Goal: Find specific page/section: Find specific page/section

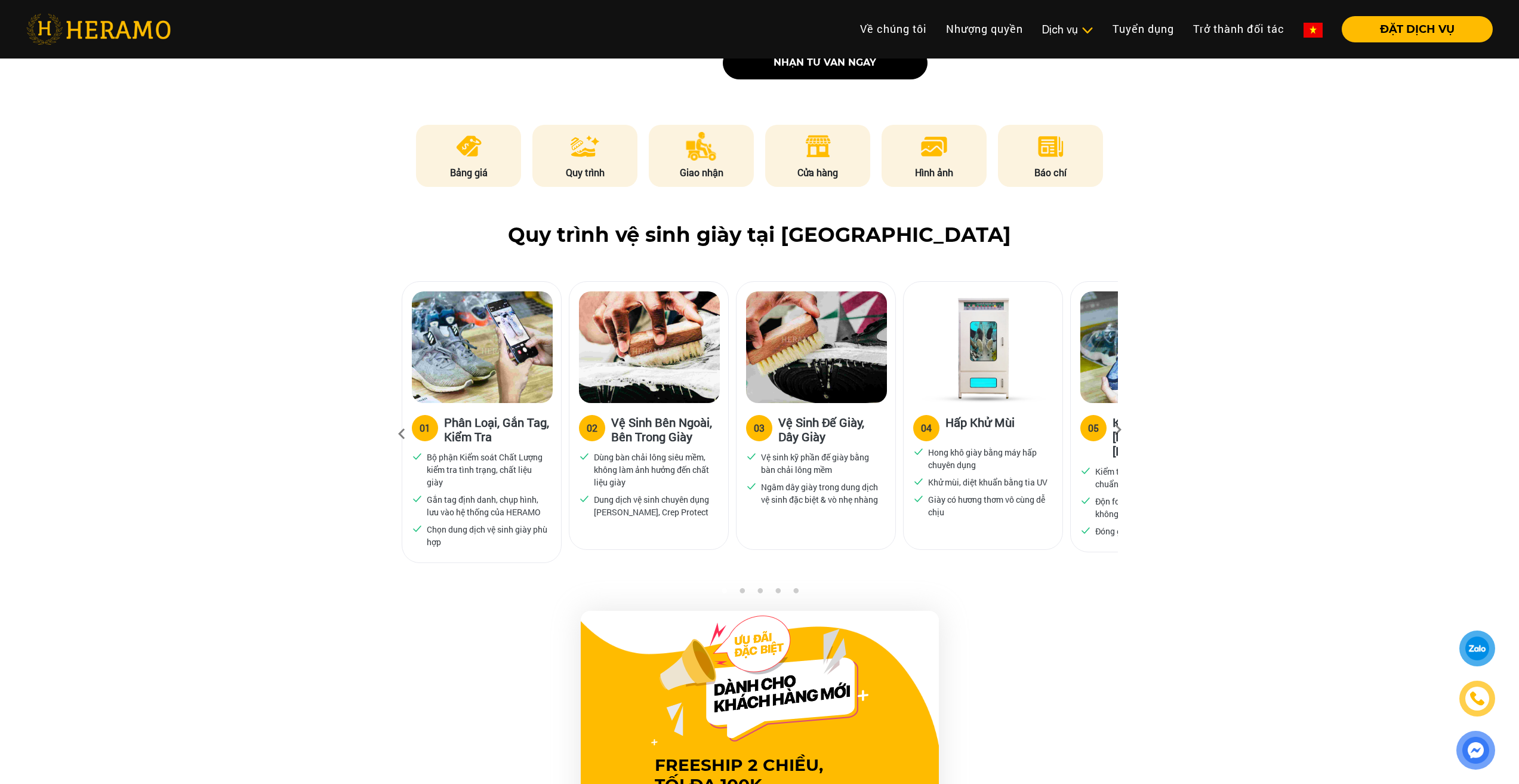
scroll to position [657, 0]
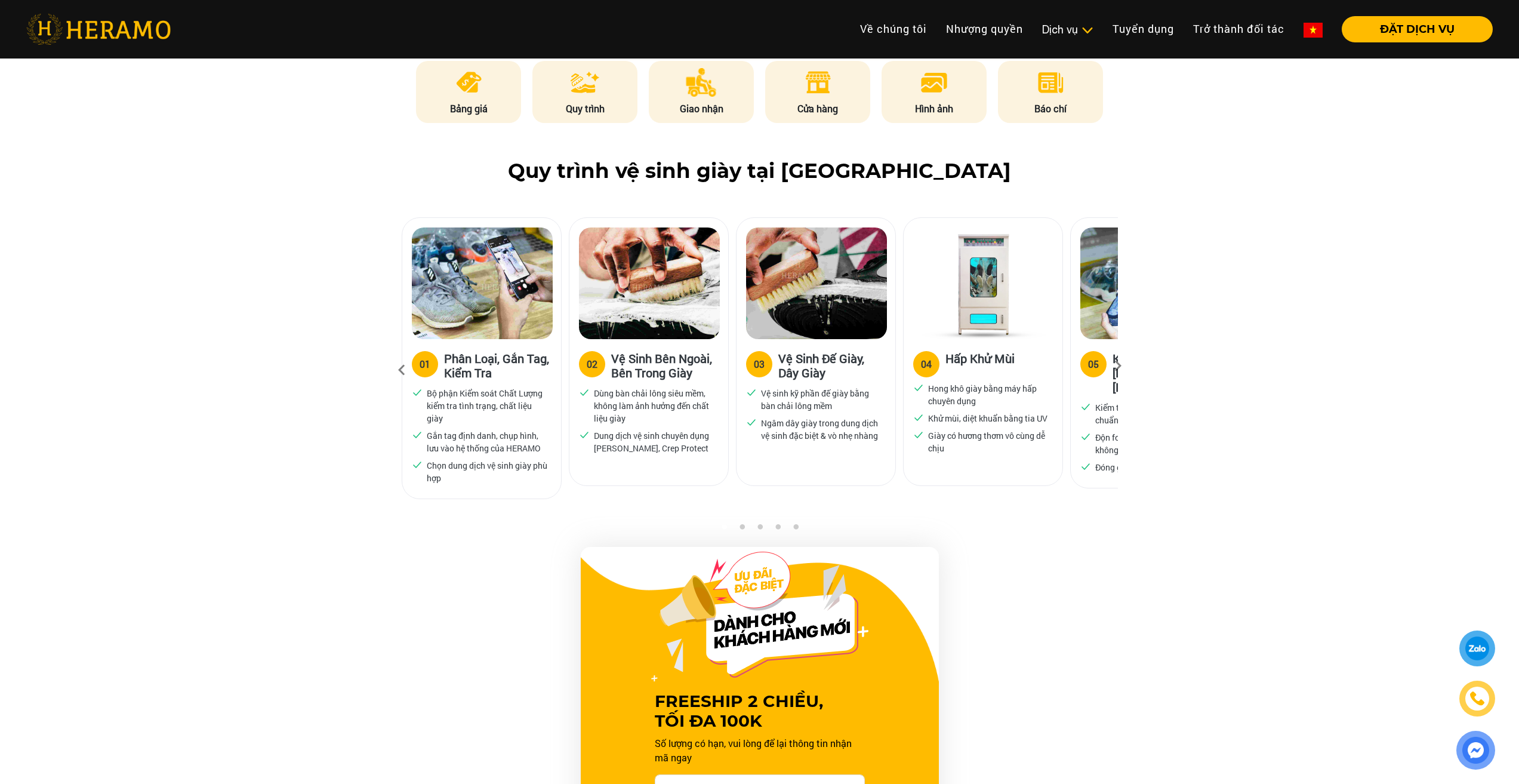
click at [1202, 352] on div "Quy trình vệ sinh giày tại [GEOGRAPHIC_DATA] 01 Phân Loại, Gắn Tag, Kiểm Tra Bộ…" at bounding box center [759, 341] width 1519 height 364
click at [1118, 366] on icon at bounding box center [1118, 370] width 21 height 8
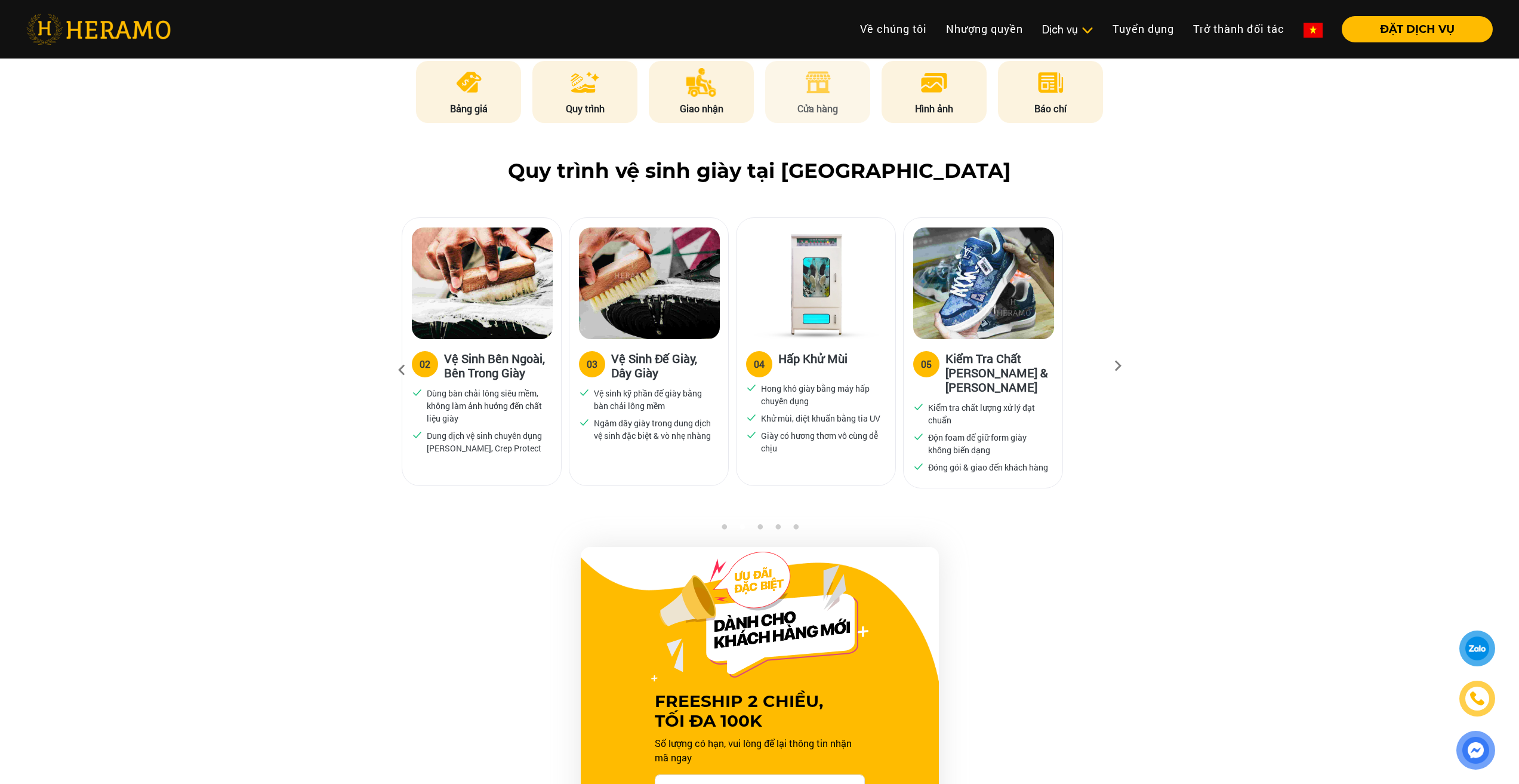
click at [786, 99] on li "Cửa hàng" at bounding box center [818, 92] width 105 height 62
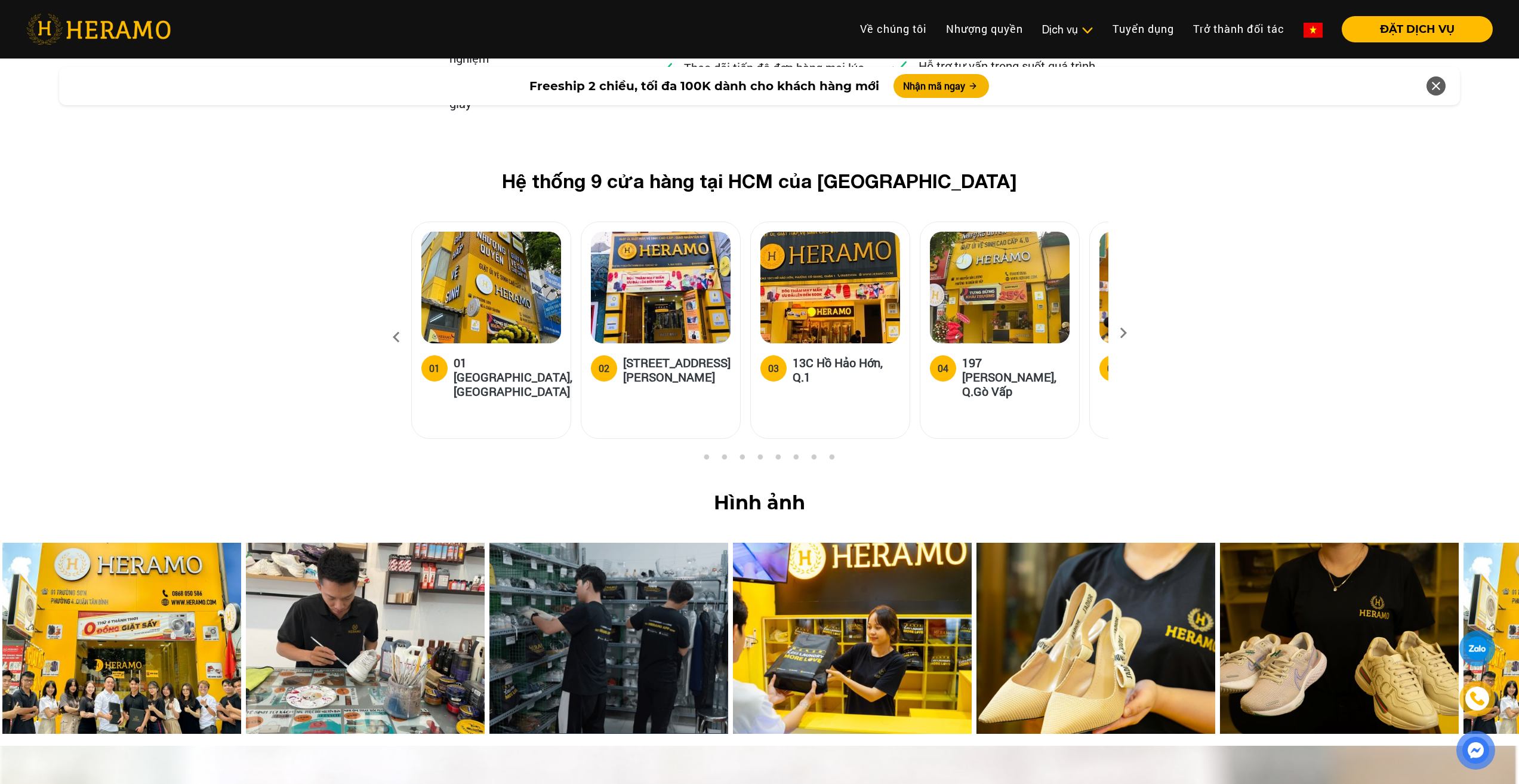
click at [1127, 333] on icon at bounding box center [1123, 336] width 21 height 8
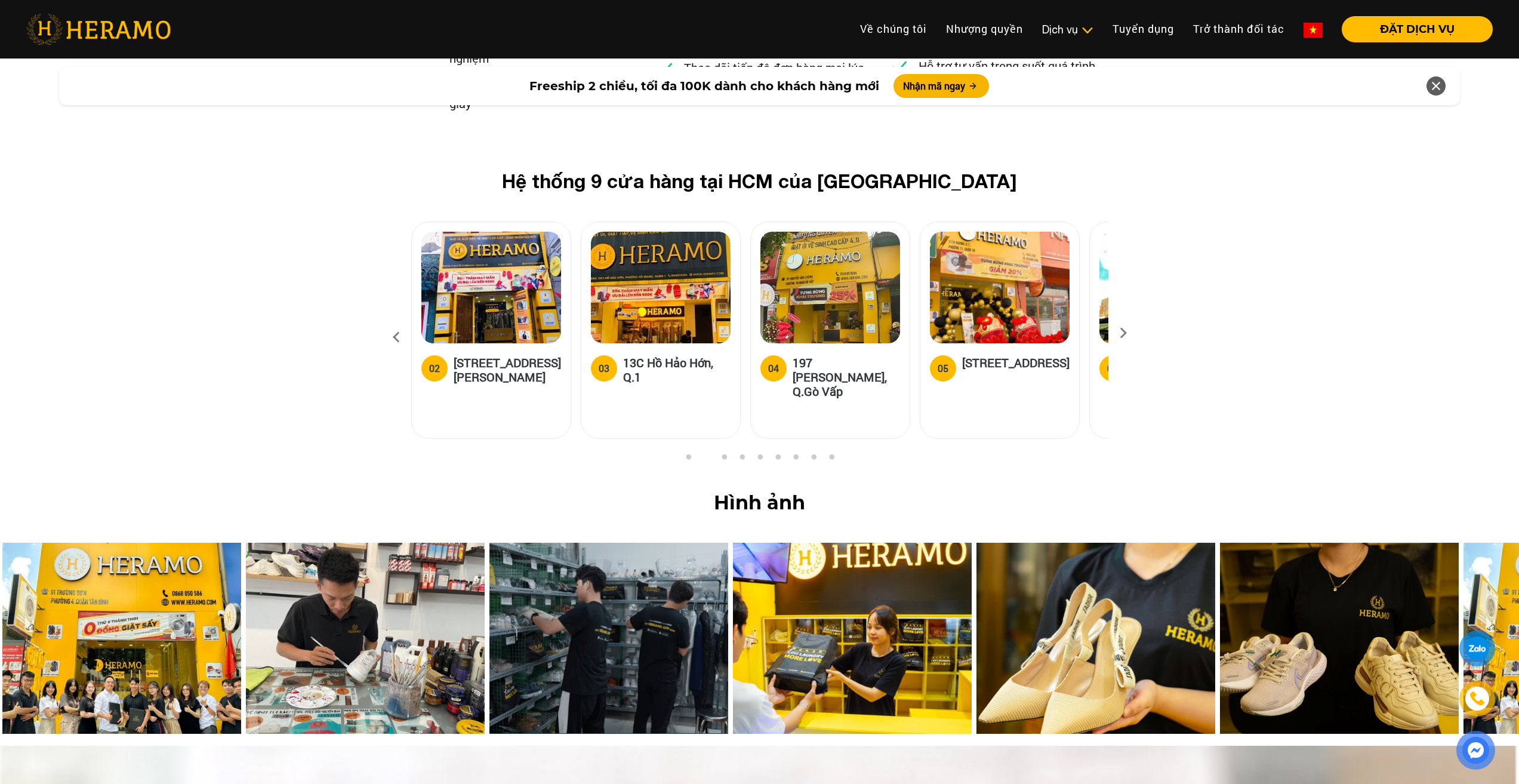
click at [1127, 333] on icon at bounding box center [1123, 336] width 21 height 8
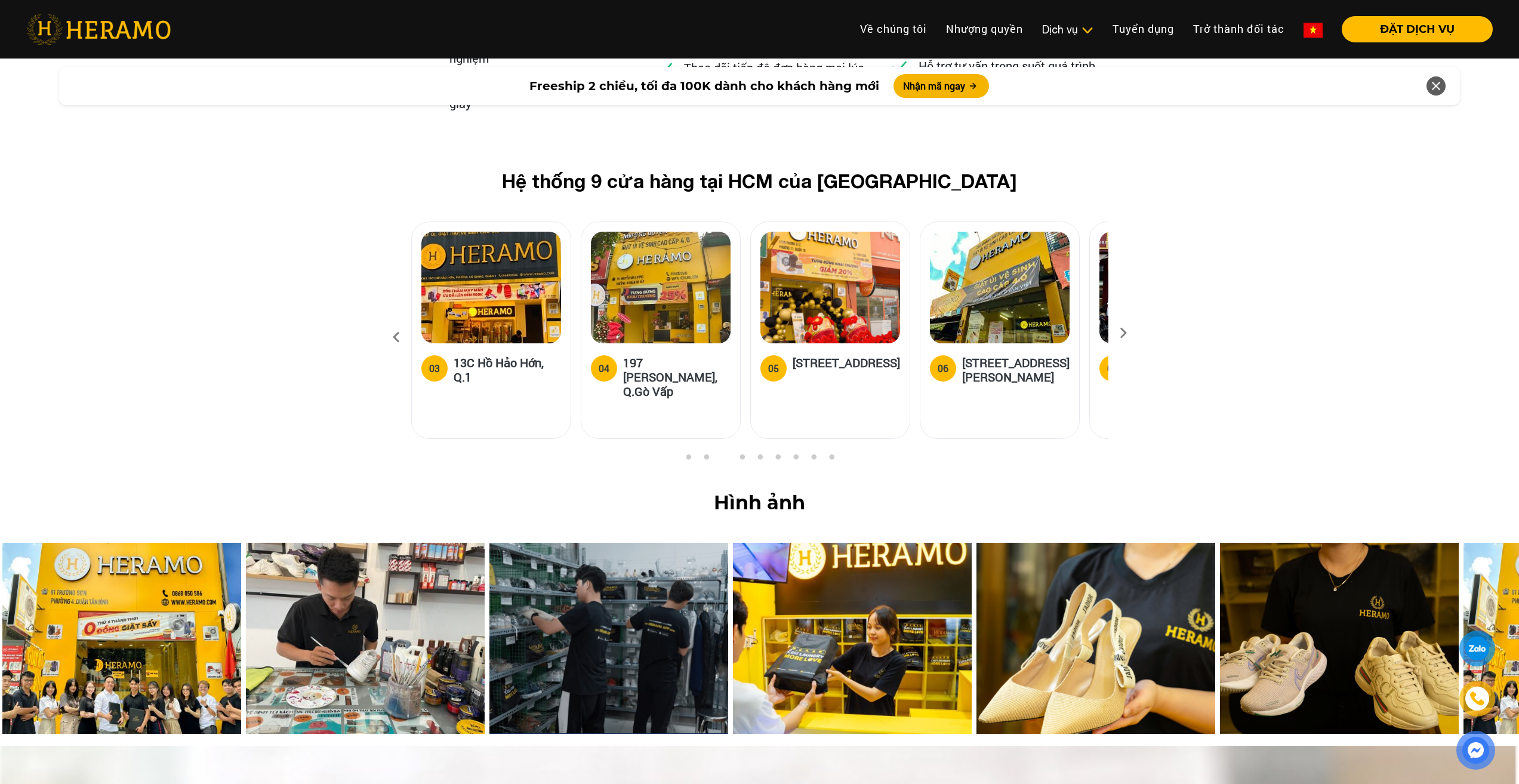
click at [1127, 333] on icon at bounding box center [1123, 336] width 21 height 8
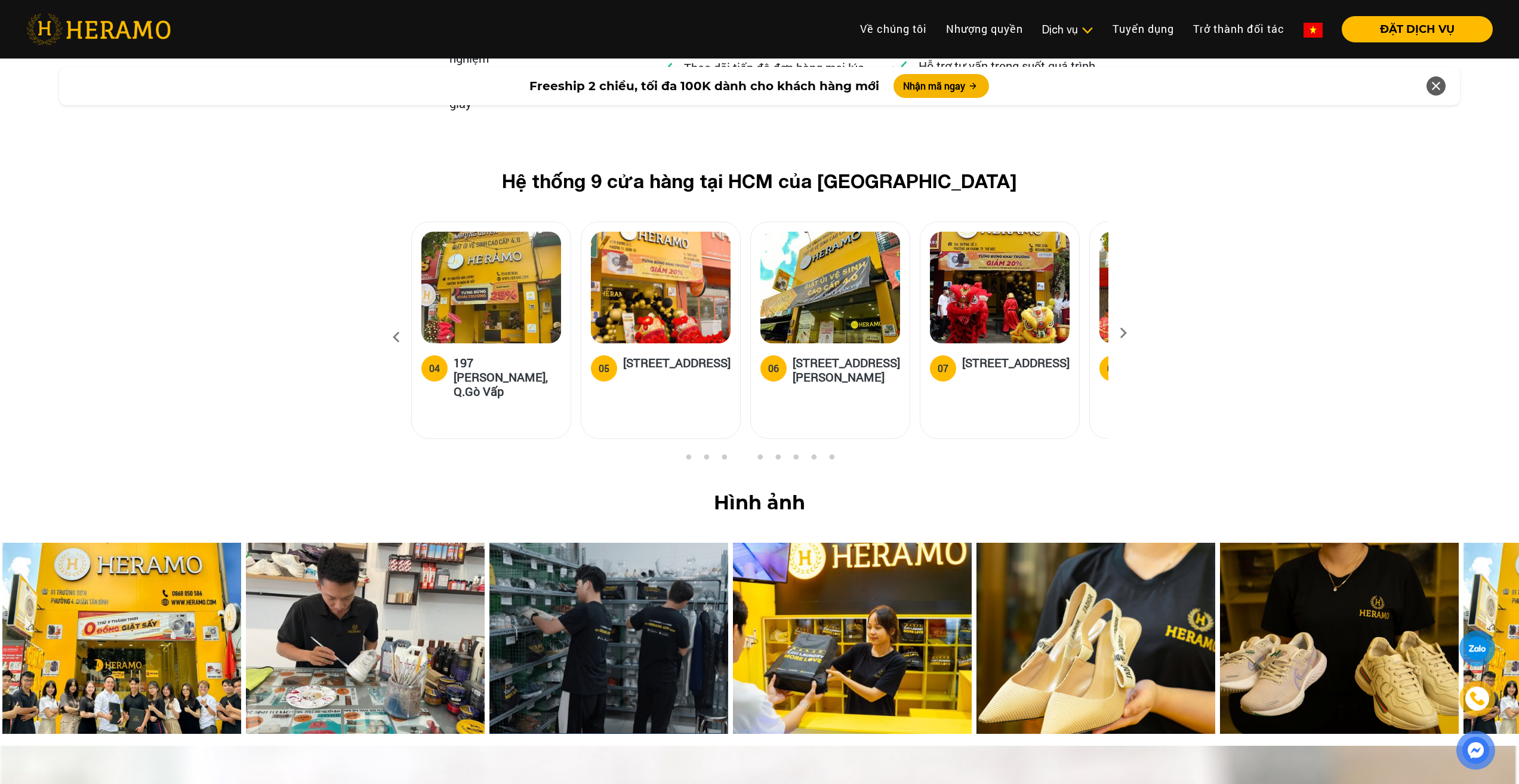
click at [1127, 333] on icon at bounding box center [1123, 336] width 21 height 8
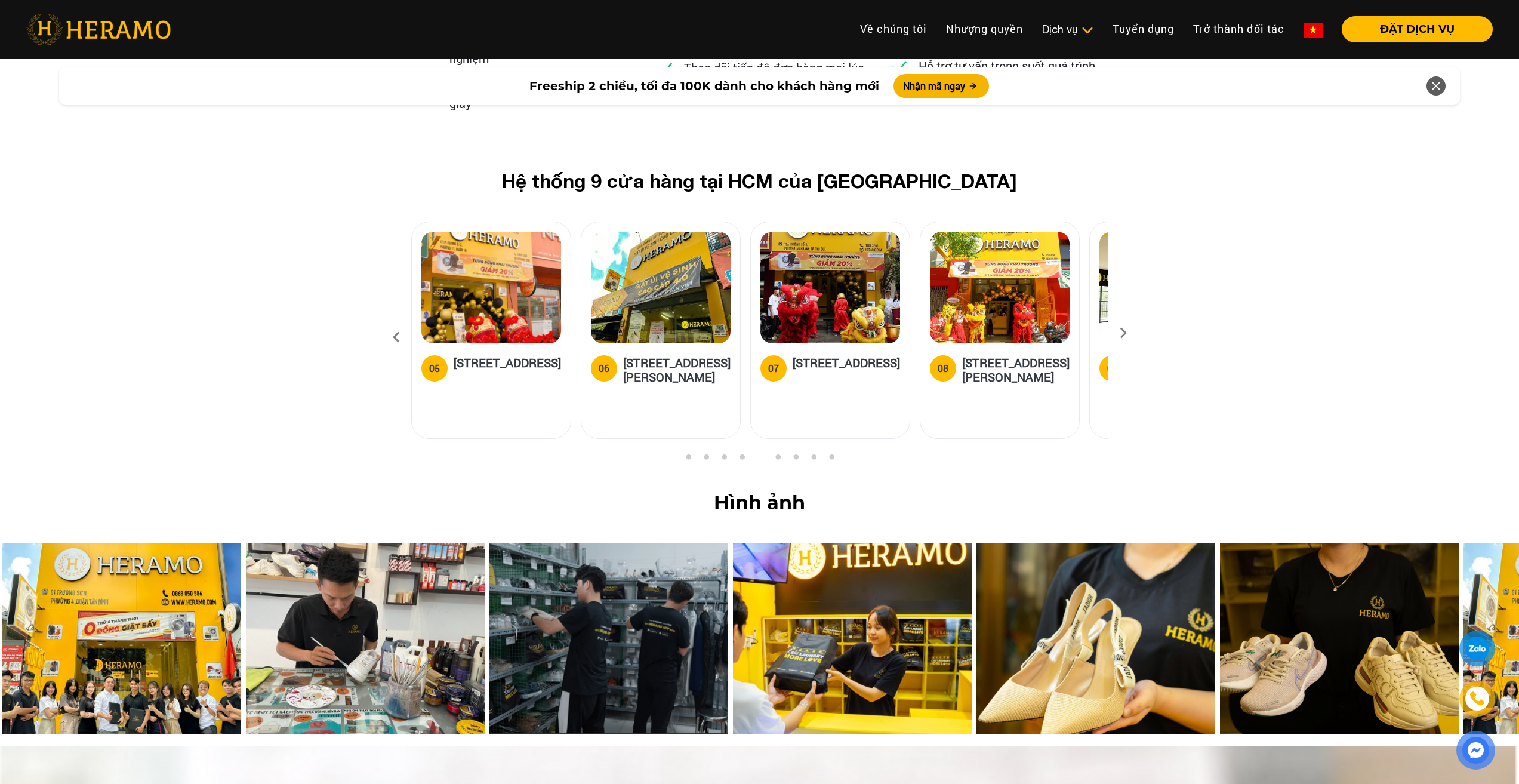
click at [1127, 333] on icon at bounding box center [1123, 336] width 21 height 8
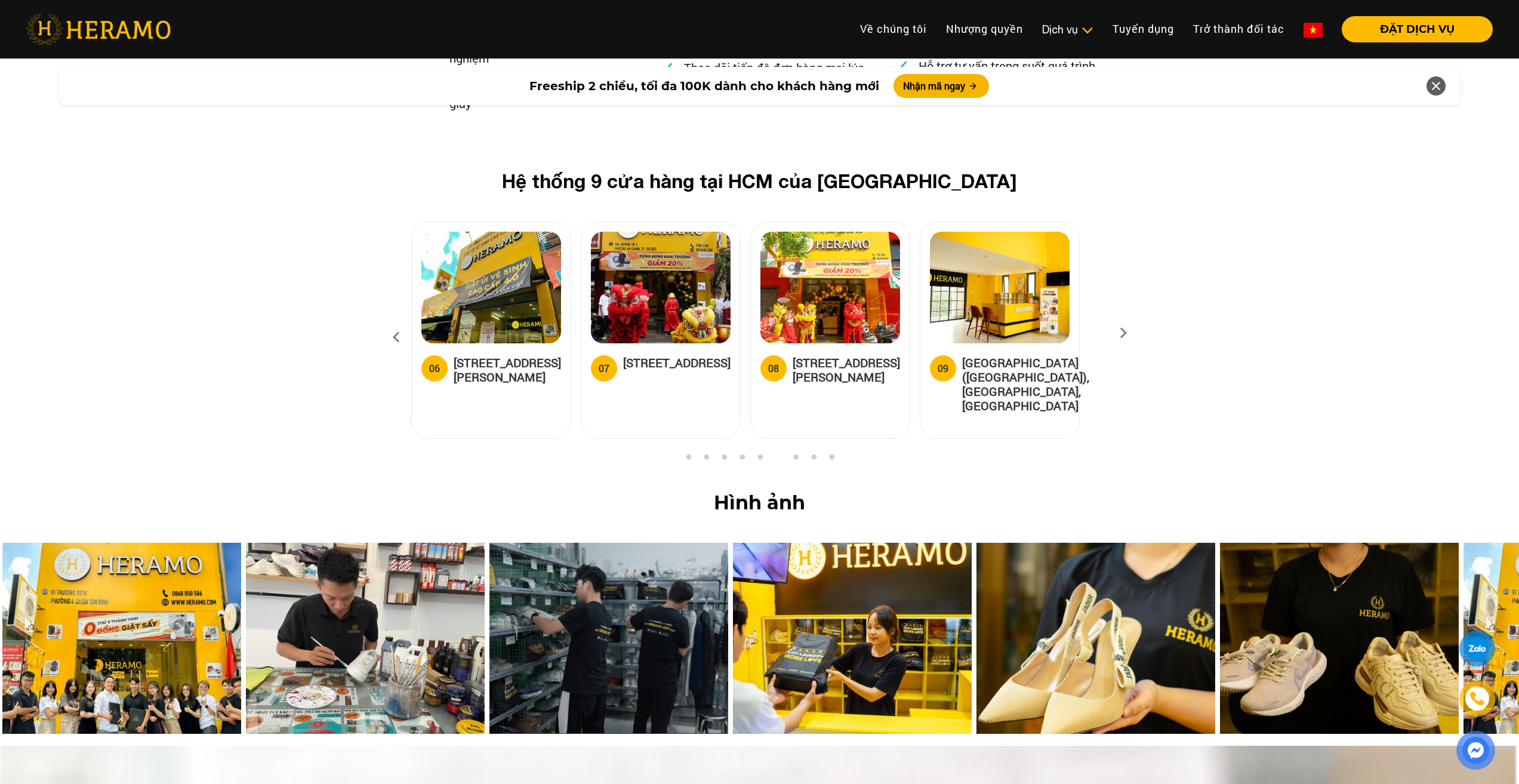
click at [1127, 333] on icon at bounding box center [1123, 336] width 21 height 8
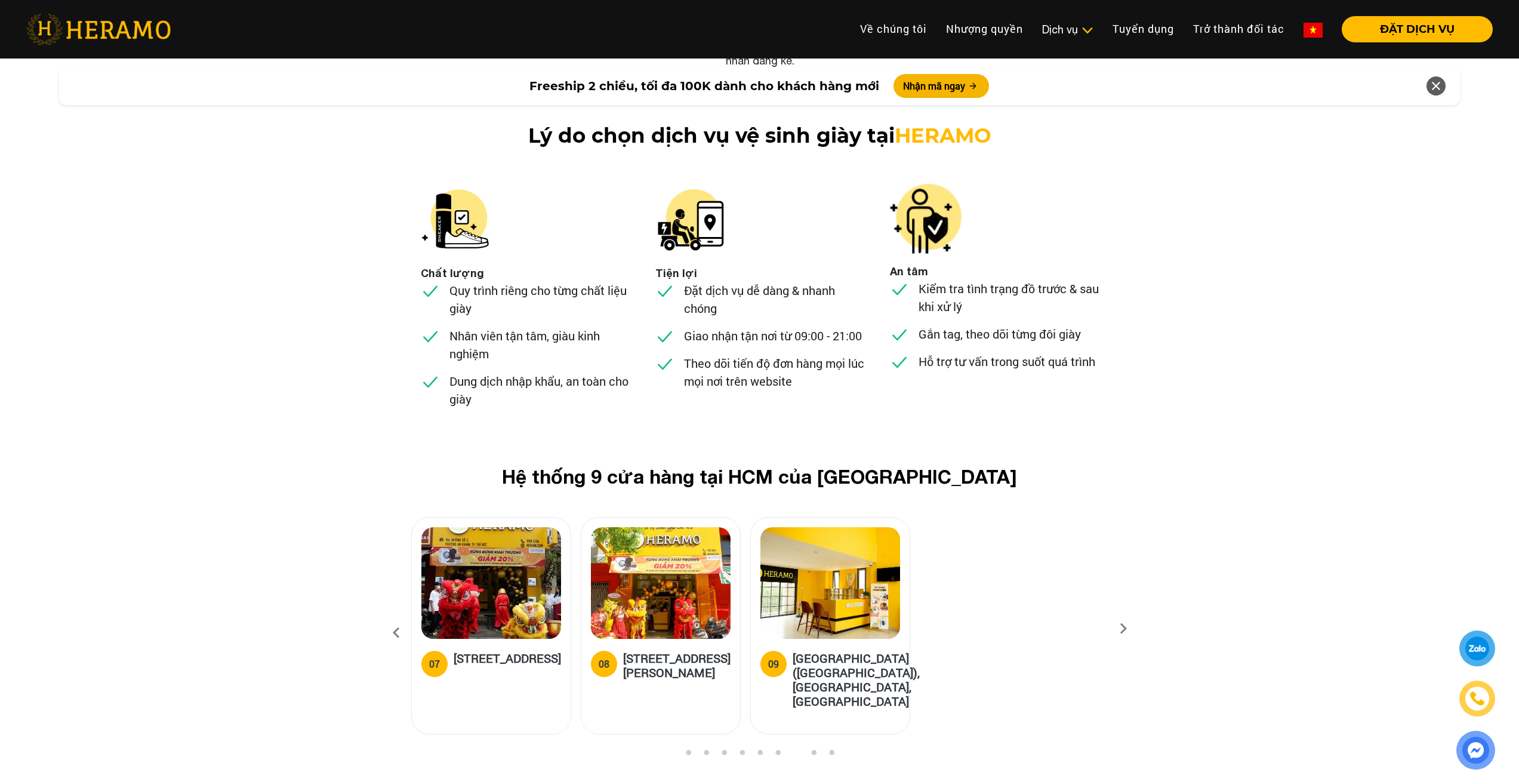
scroll to position [4385, 0]
